Goal: Information Seeking & Learning: Find specific fact

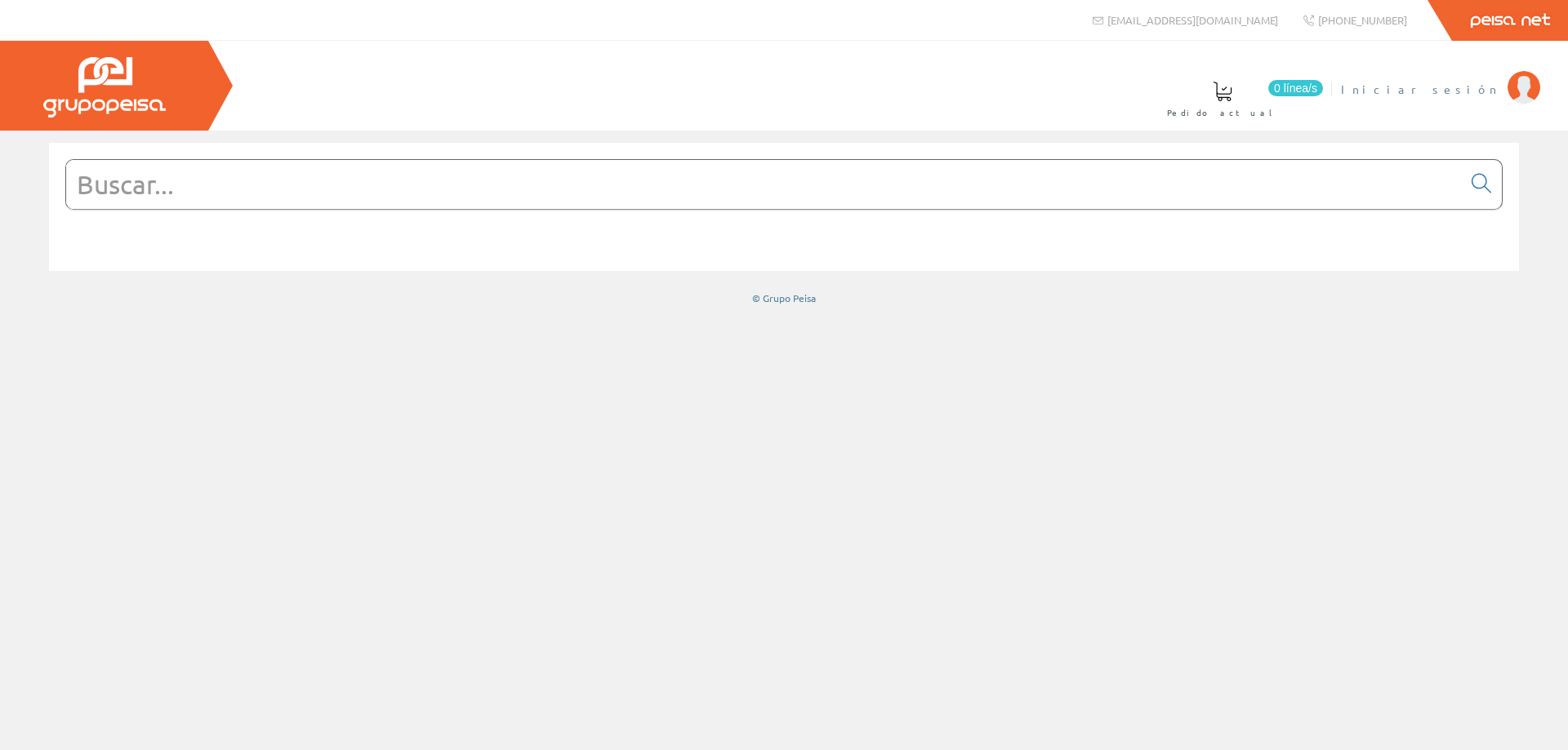
click at [1479, 84] on span "Iniciar sesión" at bounding box center [1420, 88] width 158 height 17
click at [614, 180] on input "text" at bounding box center [764, 185] width 1396 height 49
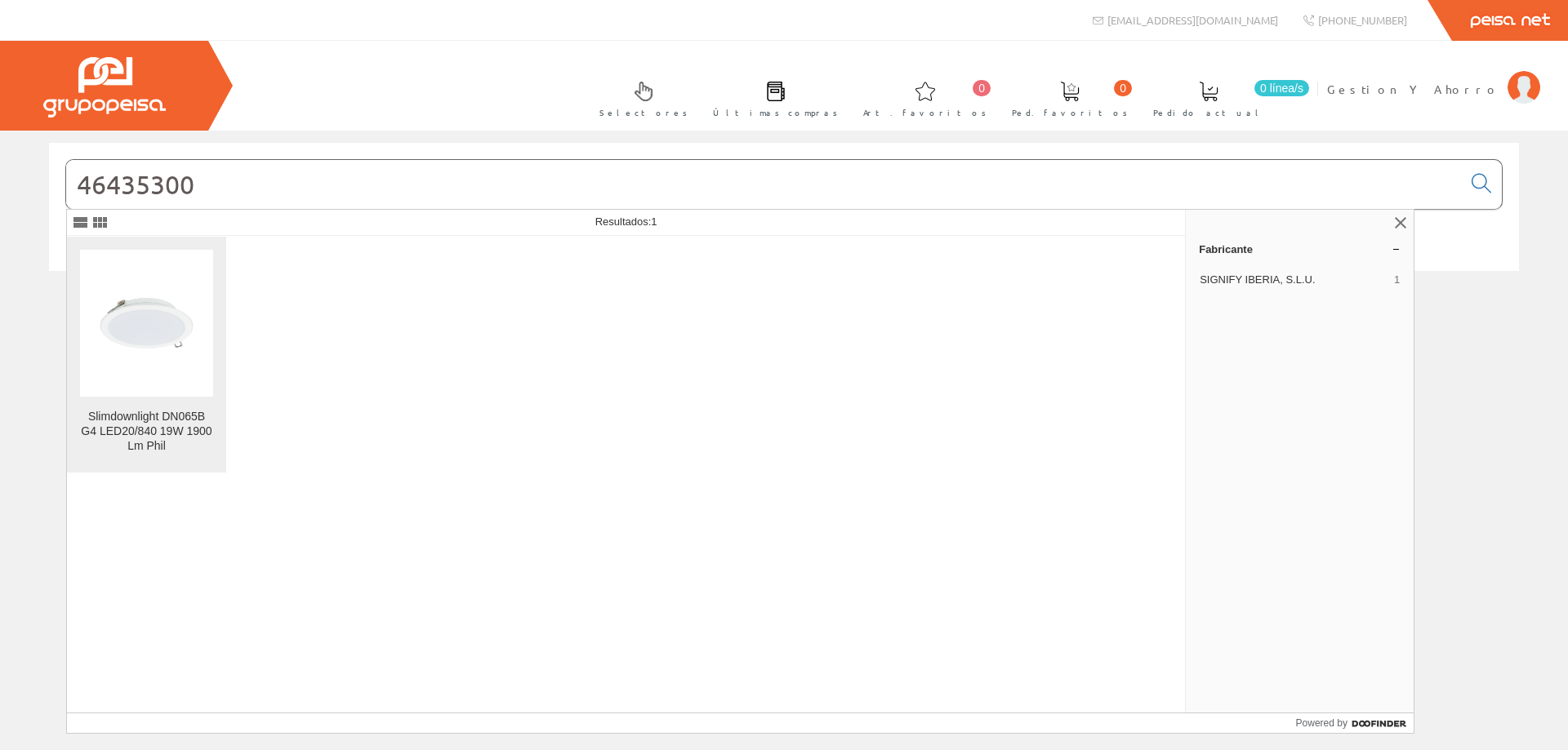
type input "46435300"
click at [108, 326] on img at bounding box center [145, 322] width 133 height 133
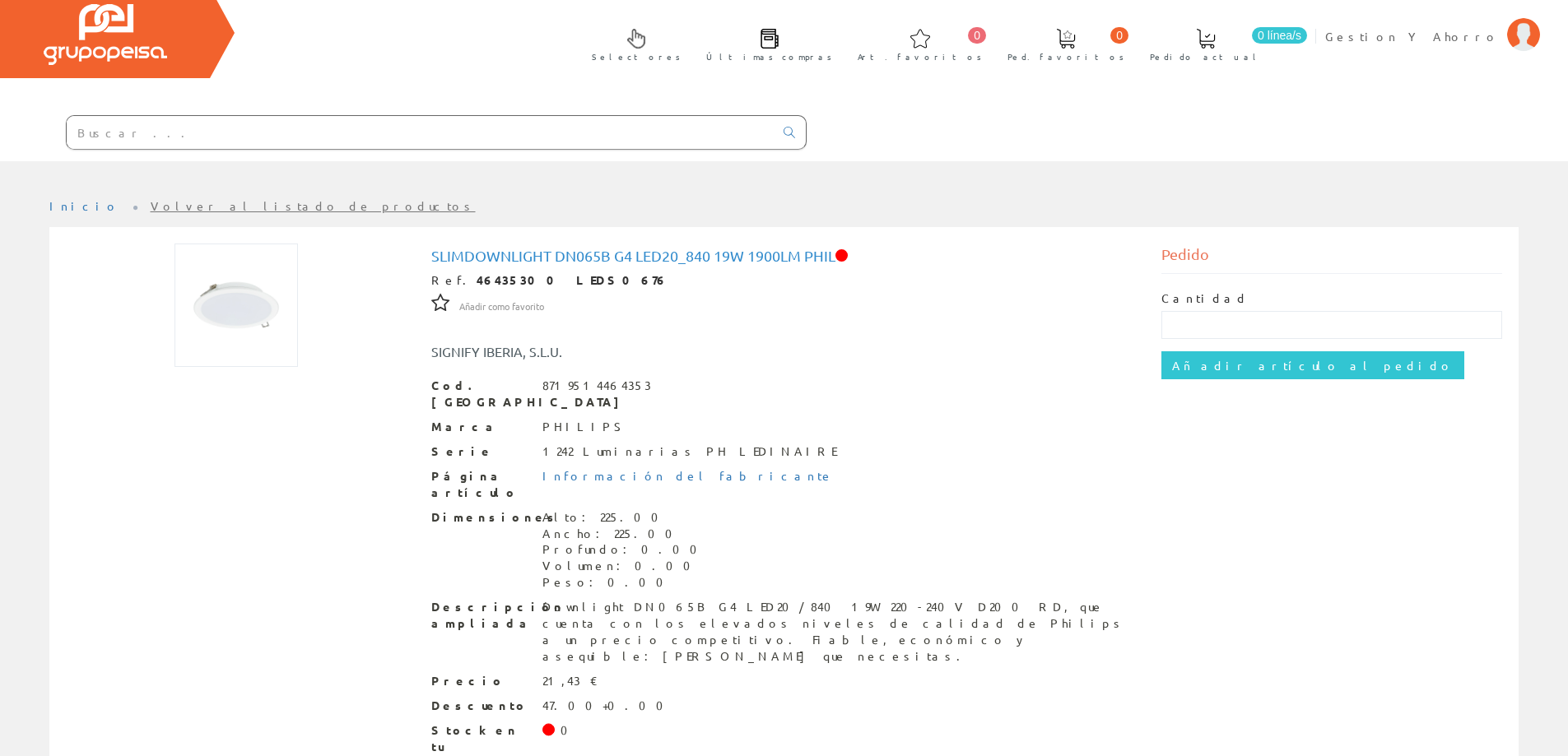
scroll to position [82, 0]
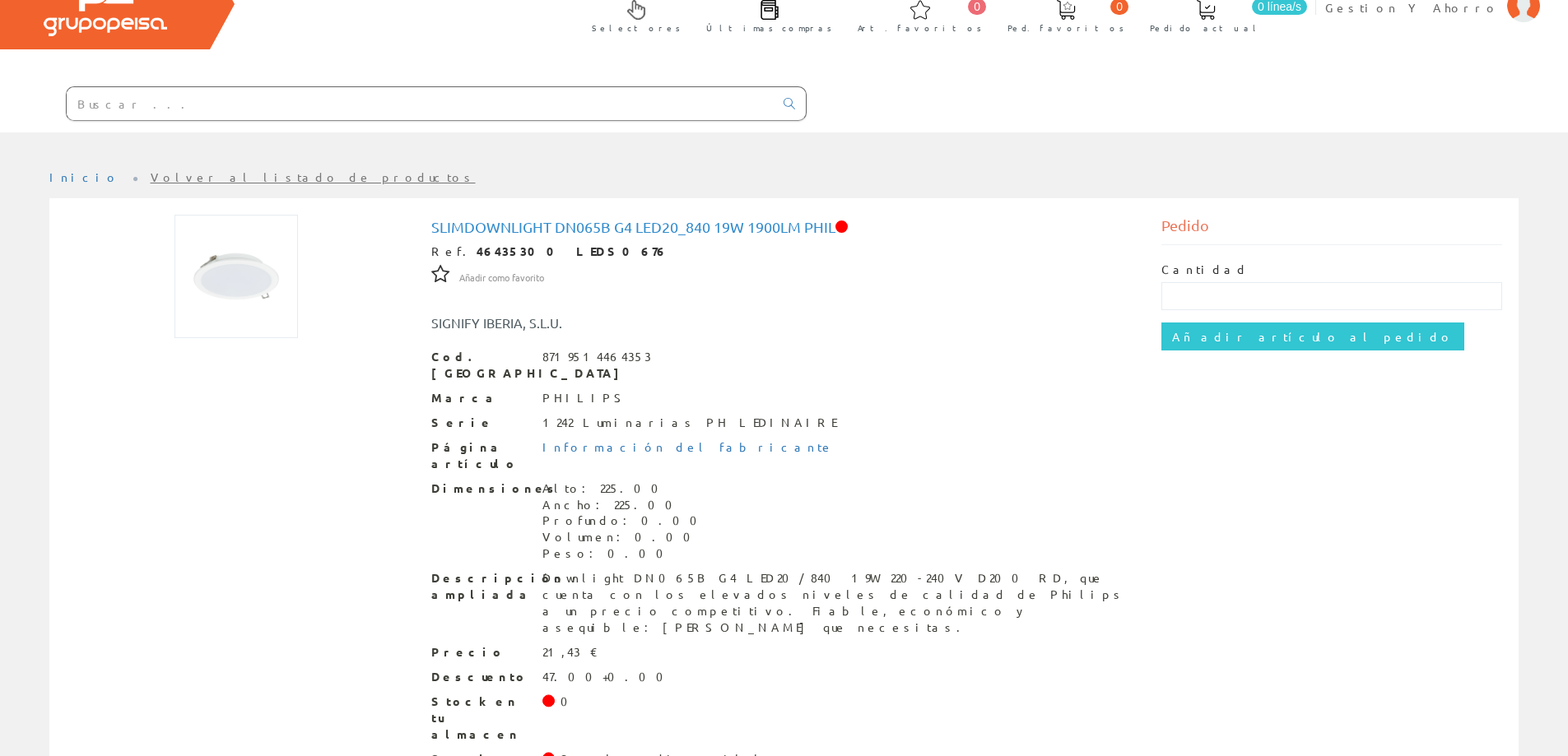
click at [335, 116] on input "text" at bounding box center [420, 103] width 707 height 33
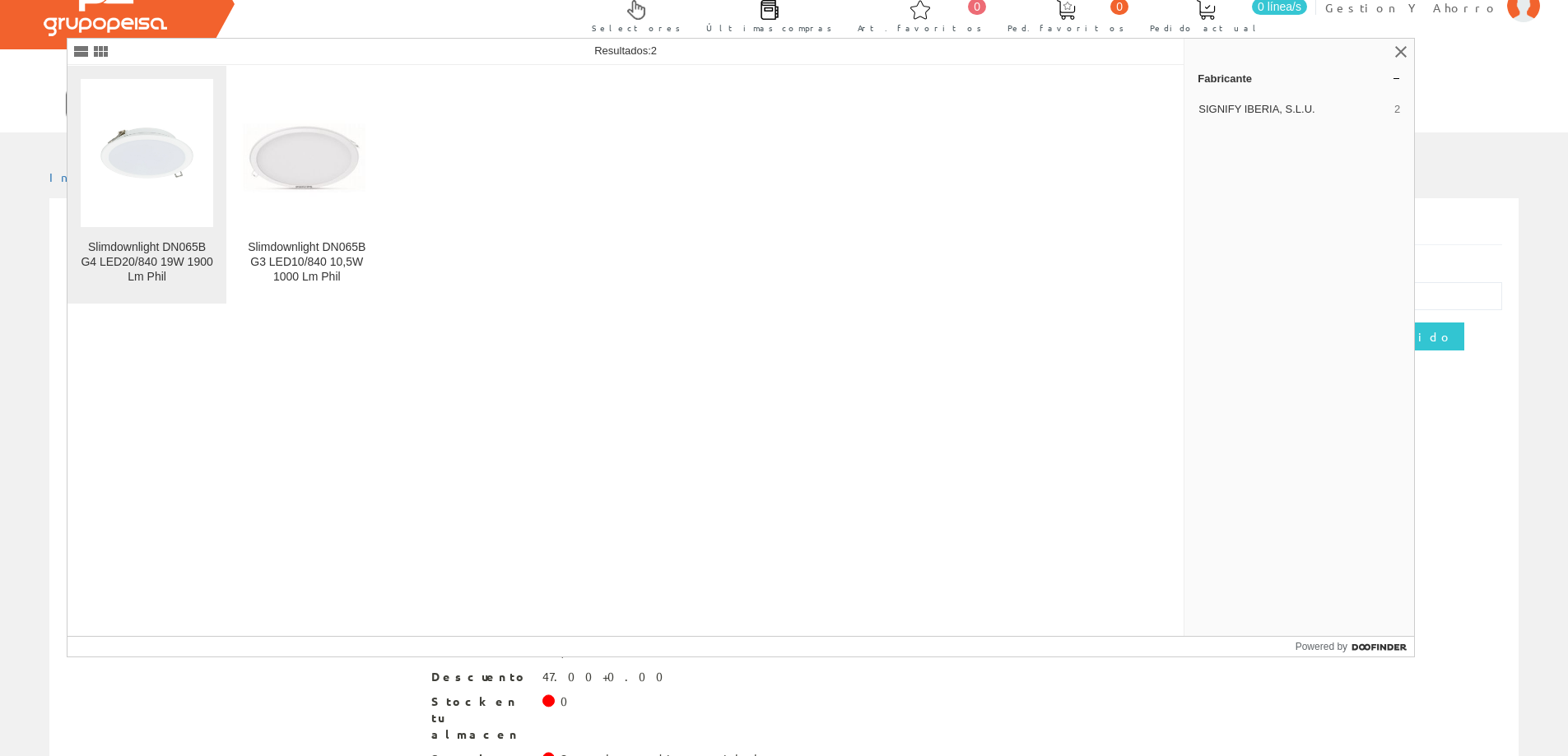
type input "slimdo"
click at [154, 226] on figure at bounding box center [147, 154] width 133 height 149
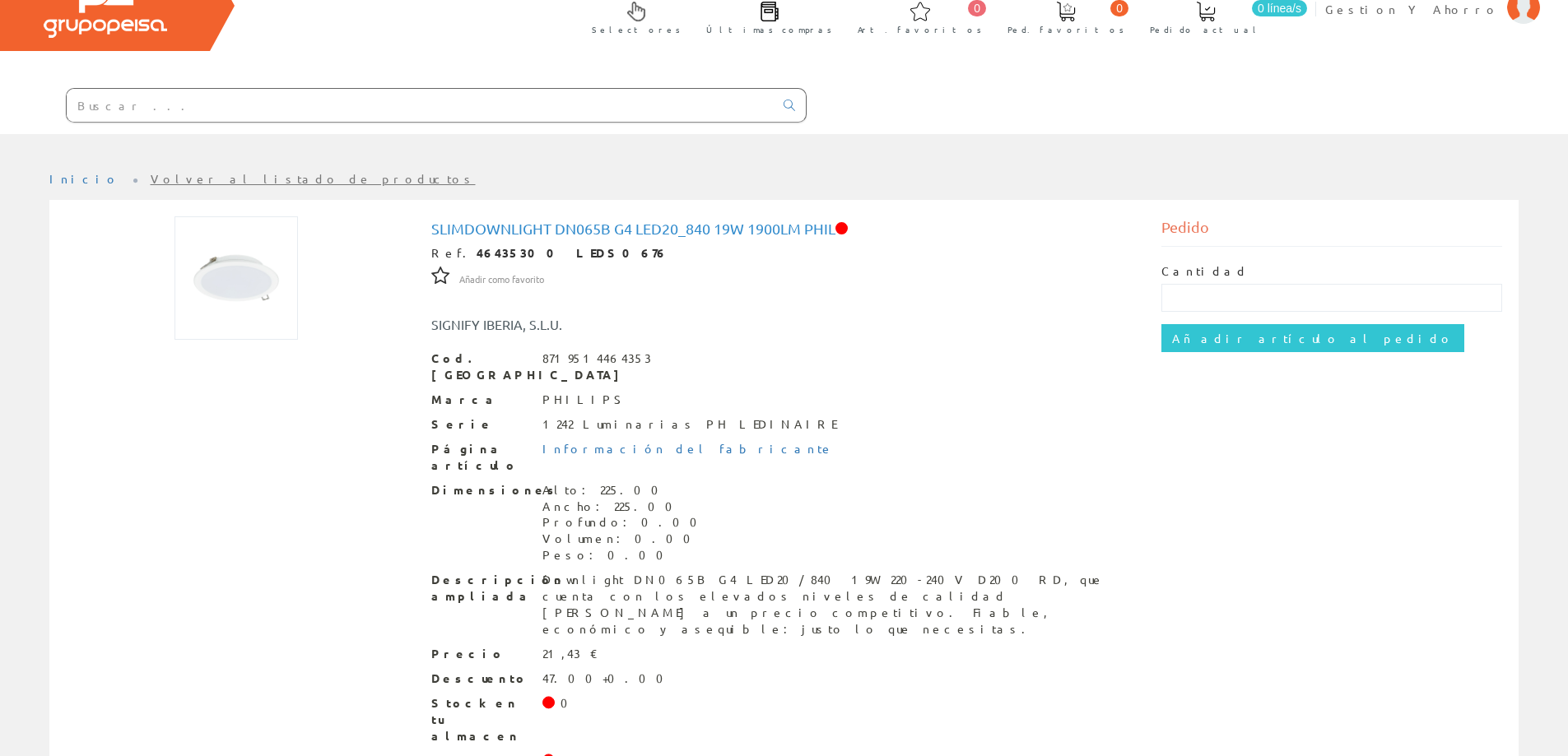
scroll to position [82, 0]
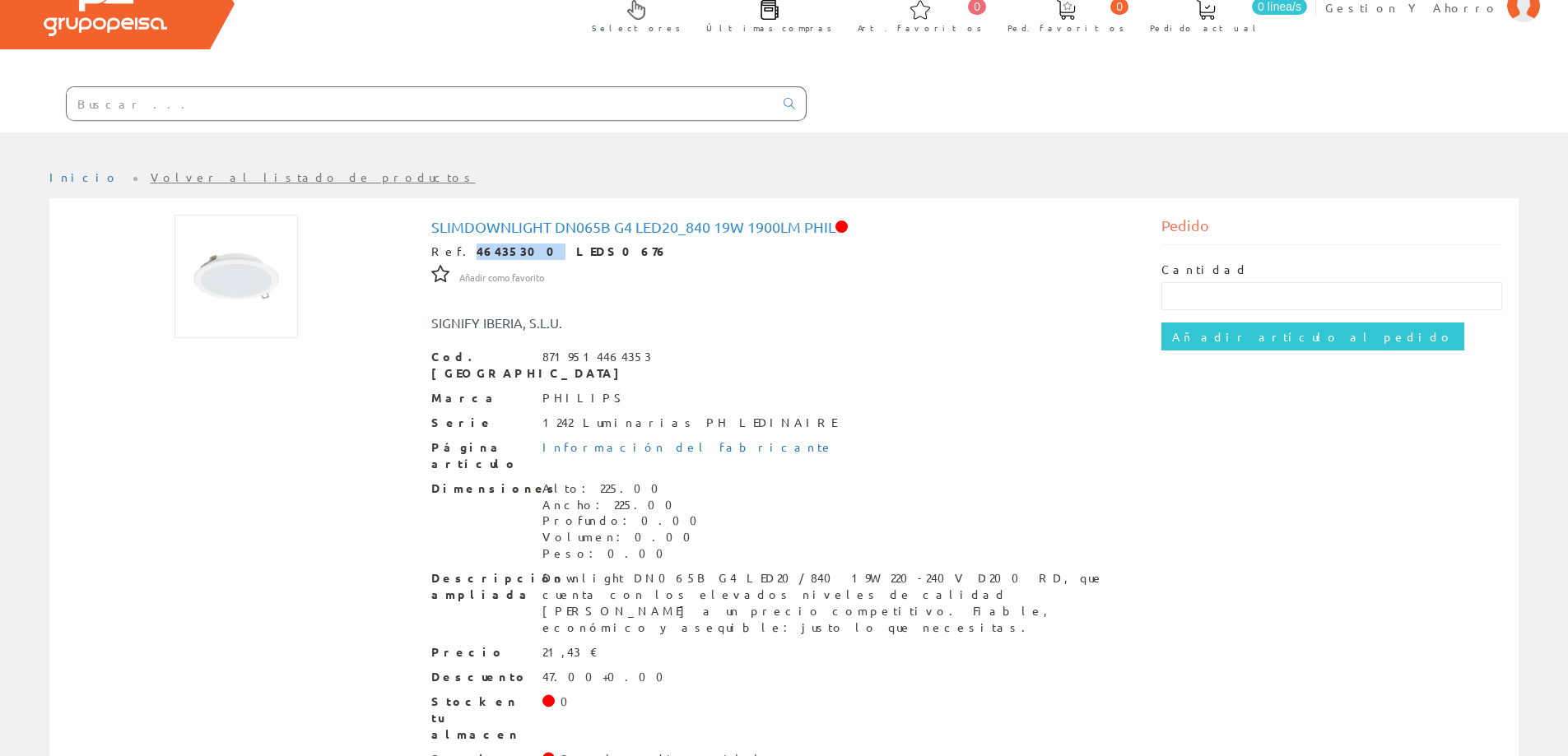
drag, startPoint x: 456, startPoint y: 253, endPoint x: 504, endPoint y: 257, distance: 48.2
click at [504, 257] on strong "46435300 LEDS0676" at bounding box center [572, 251] width 191 height 15
click at [476, 255] on strong "46435300 LEDS0676" at bounding box center [572, 251] width 191 height 15
drag, startPoint x: 455, startPoint y: 255, endPoint x: 508, endPoint y: 260, distance: 53.2
click at [508, 260] on div "Slimdownlight DN065B G4 LED20_840 19W 1900Lm [PERSON_NAME]. 46435300 LEDS0676 A…" at bounding box center [784, 509] width 706 height 582
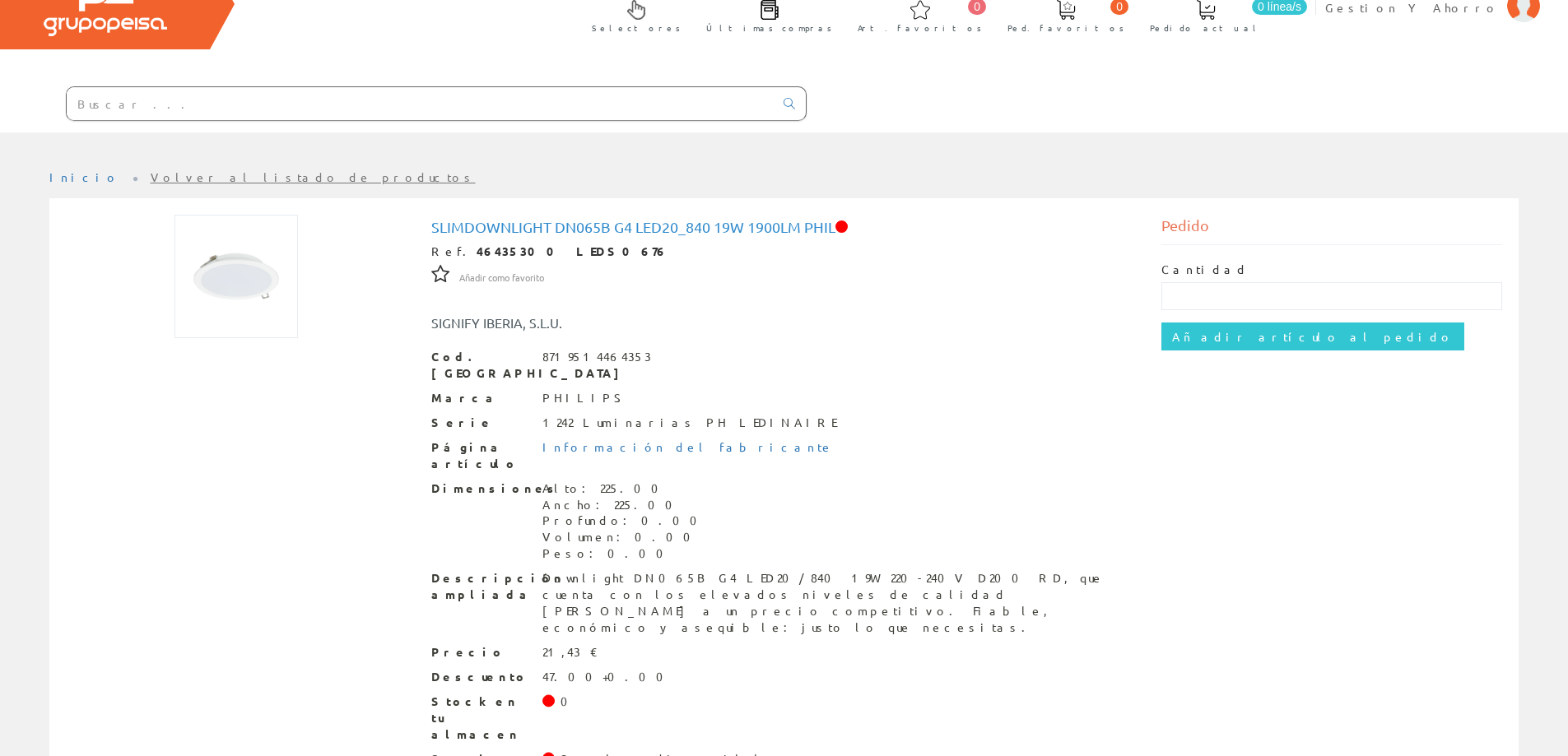
click at [453, 251] on div "Ref. 46435300 LEDS0676" at bounding box center [784, 252] width 706 height 17
drag, startPoint x: 453, startPoint y: 251, endPoint x: 503, endPoint y: 258, distance: 50.5
click at [503, 258] on div "Ref. 46435300 LEDS0676" at bounding box center [784, 252] width 706 height 17
click at [476, 254] on strong "46435300 LEDS0676" at bounding box center [572, 251] width 191 height 15
drag, startPoint x: 455, startPoint y: 254, endPoint x: 507, endPoint y: 259, distance: 52.2
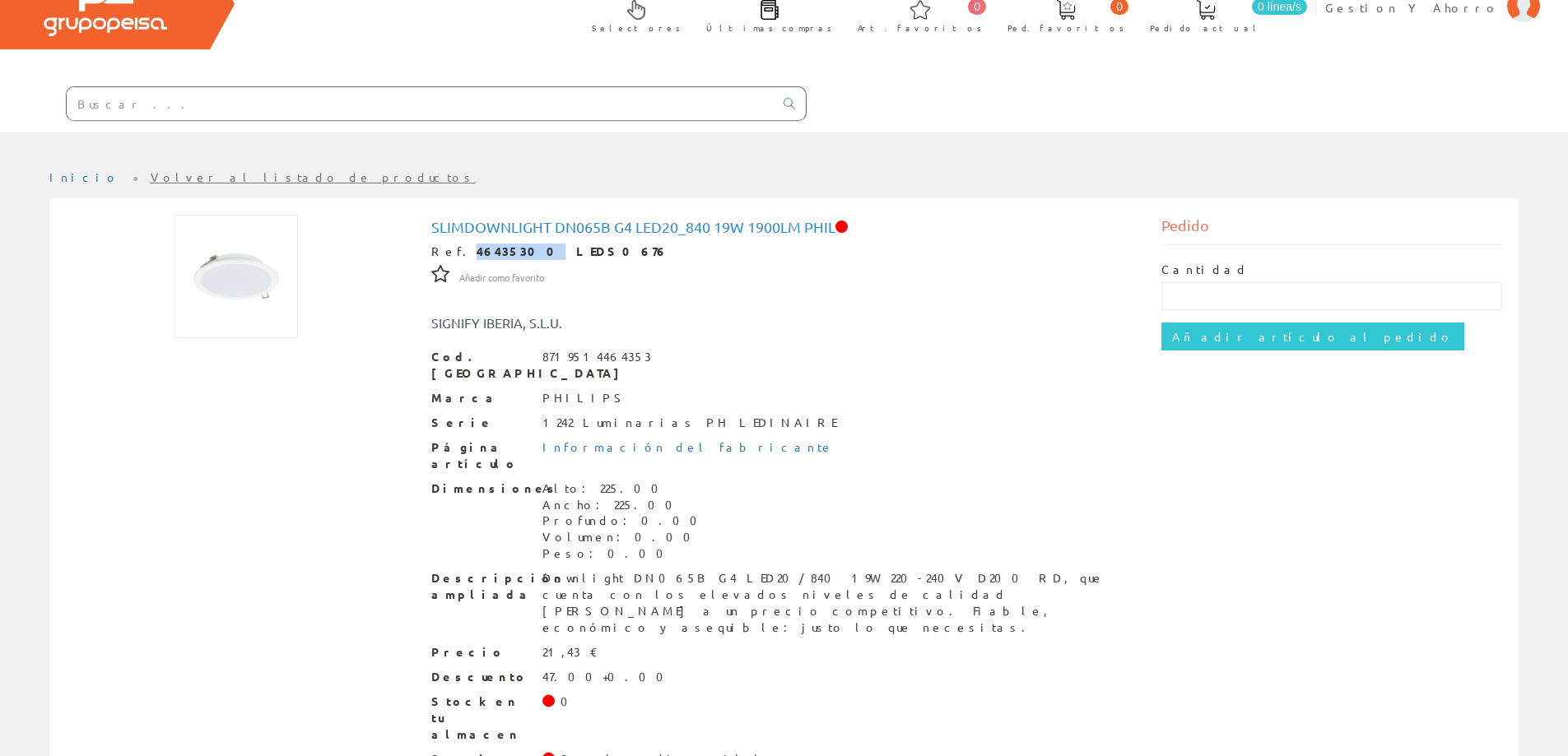
click at [507, 259] on div "Ref. 46435300 LEDS0676" at bounding box center [784, 252] width 706 height 17
click at [246, 86] on div at bounding box center [436, 103] width 741 height 35
drag, startPoint x: 245, startPoint y: 88, endPoint x: 246, endPoint y: 101, distance: 13.0
click at [245, 88] on input "text" at bounding box center [420, 103] width 707 height 33
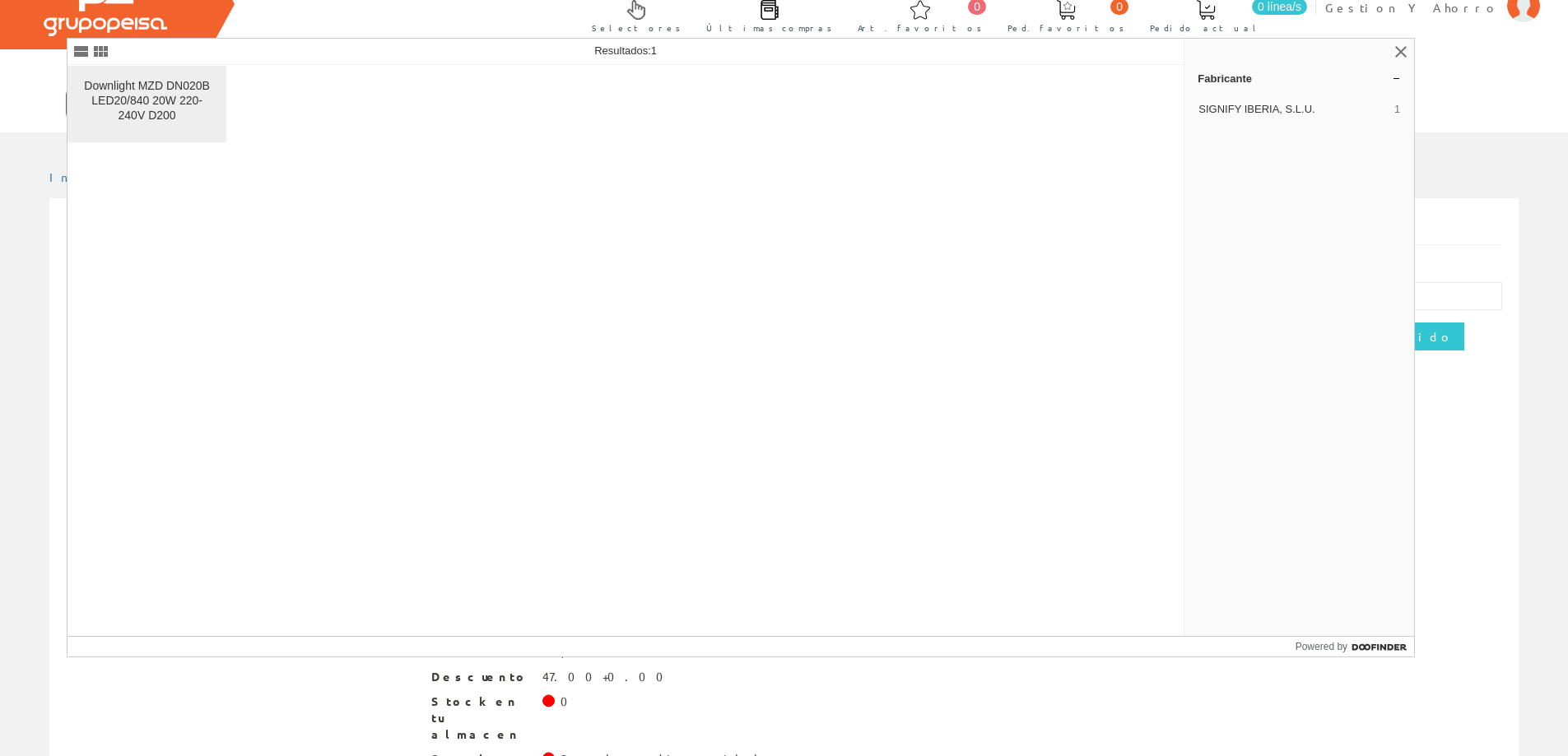
type input "54412000"
click at [174, 100] on div "Downlight MZD DN020B LED20/840 20W 220-240V D200" at bounding box center [147, 101] width 133 height 45
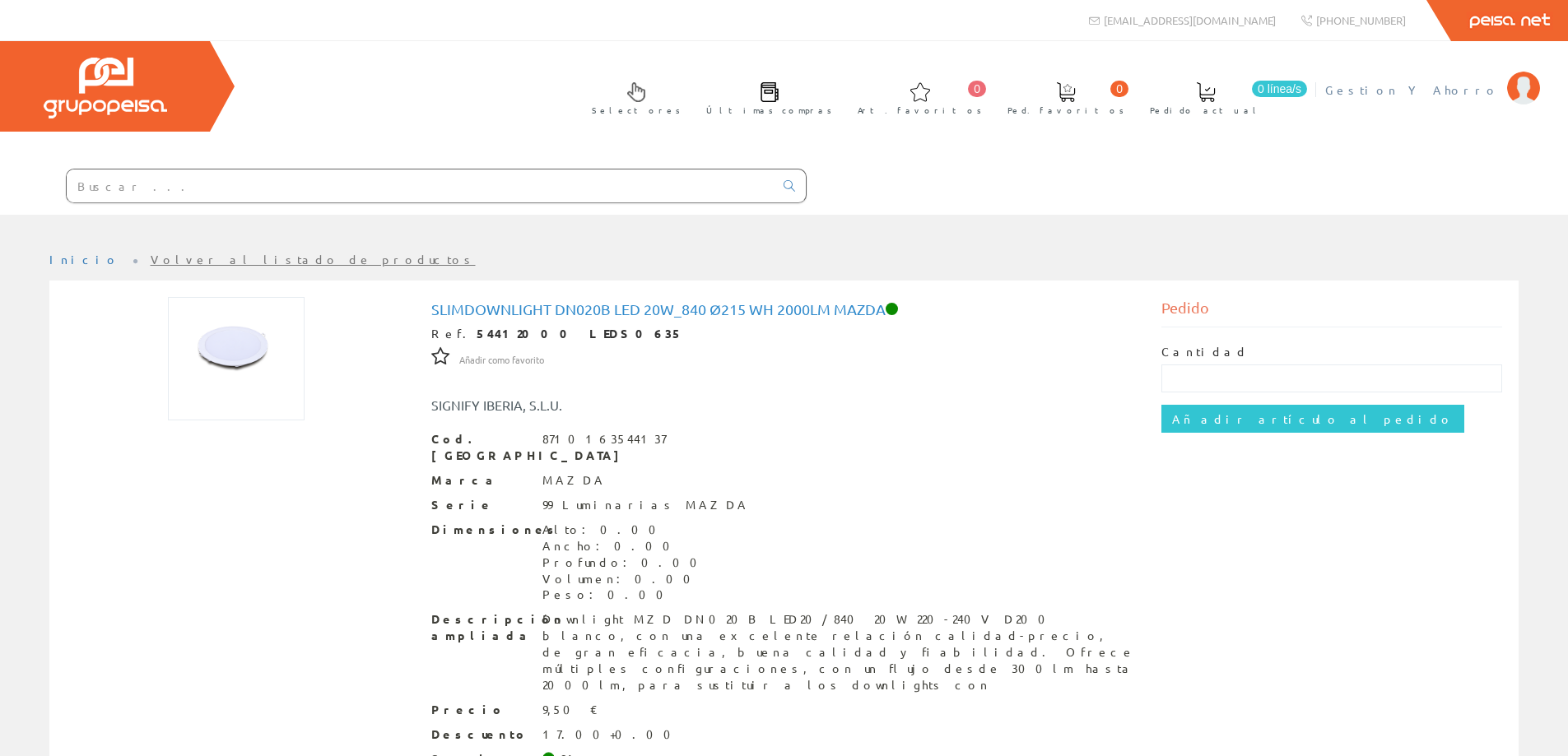
click at [1478, 91] on span "Gestion Y Ahorro" at bounding box center [1411, 89] width 173 height 17
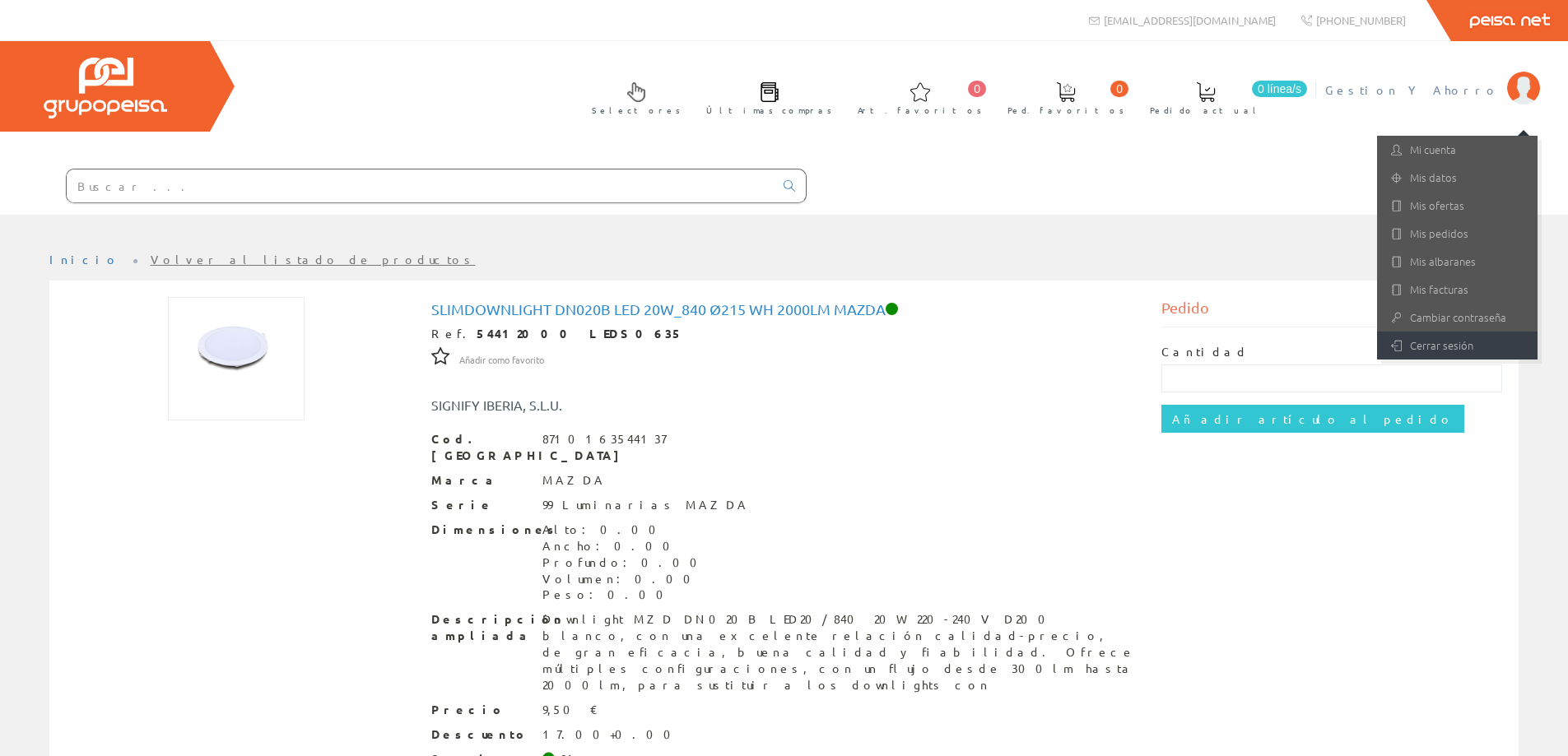
click at [1424, 341] on link "Cerrar sesión" at bounding box center [1457, 346] width 160 height 28
